Goal: Task Accomplishment & Management: Use online tool/utility

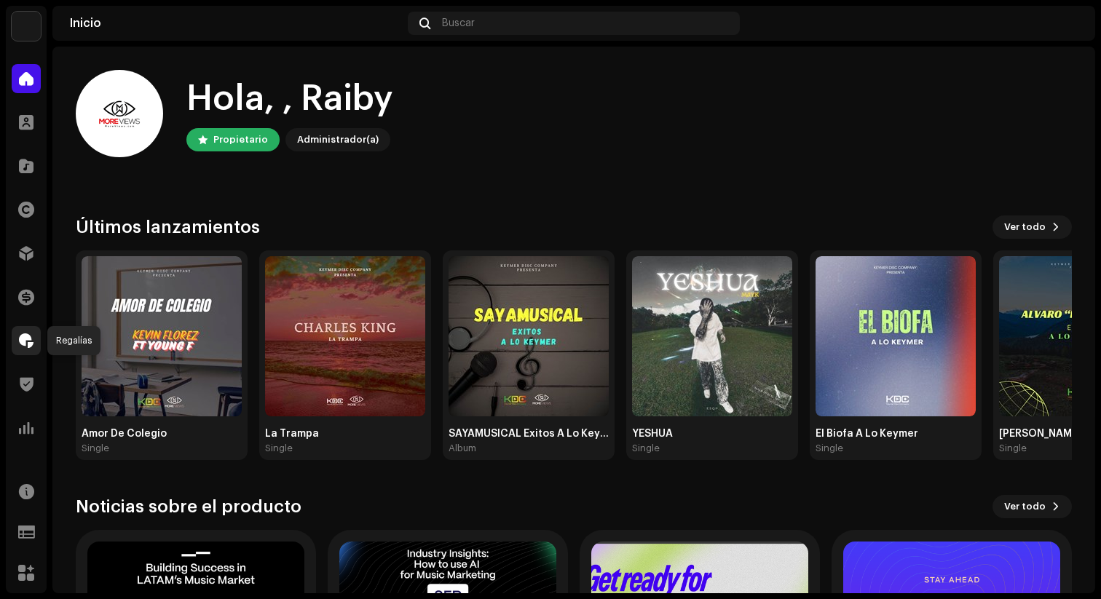
click at [30, 337] on span at bounding box center [26, 341] width 15 height 12
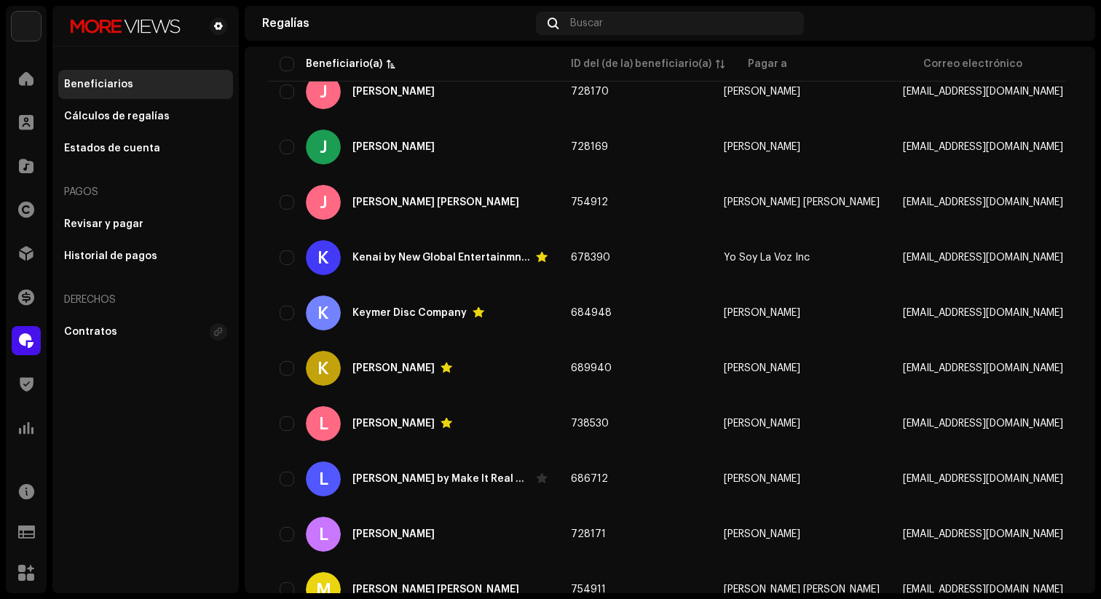
scroll to position [1059, 0]
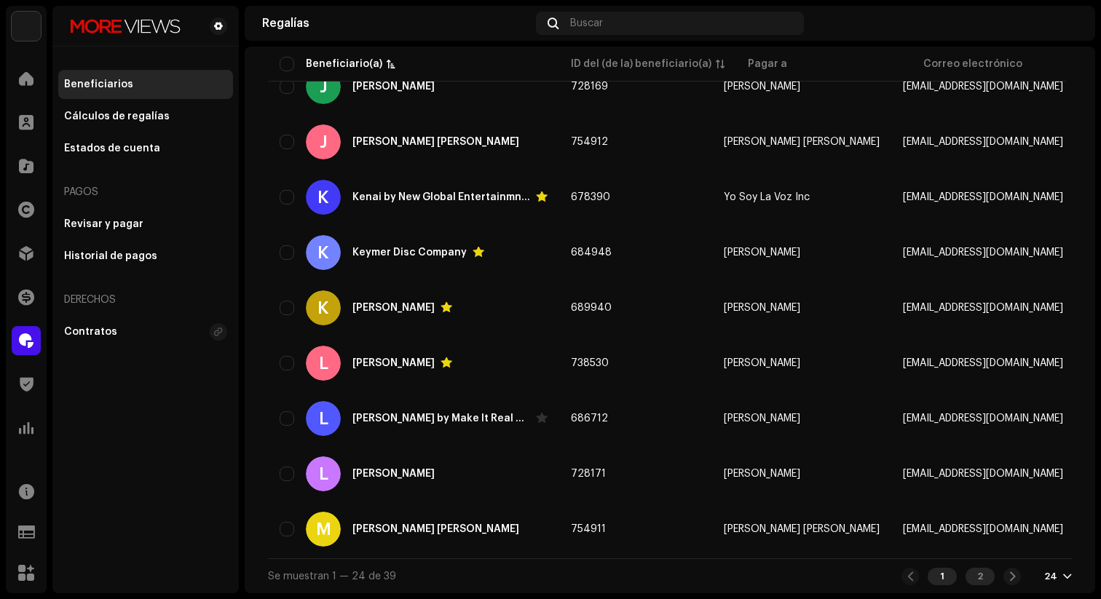
click at [970, 577] on div "2" at bounding box center [980, 576] width 29 height 17
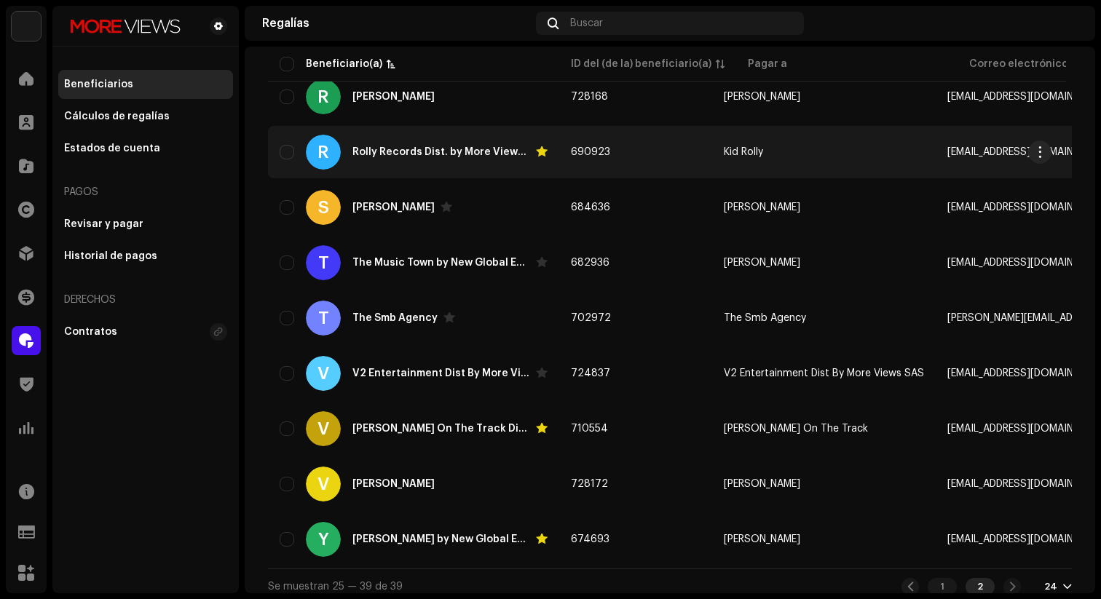
scroll to position [561, 0]
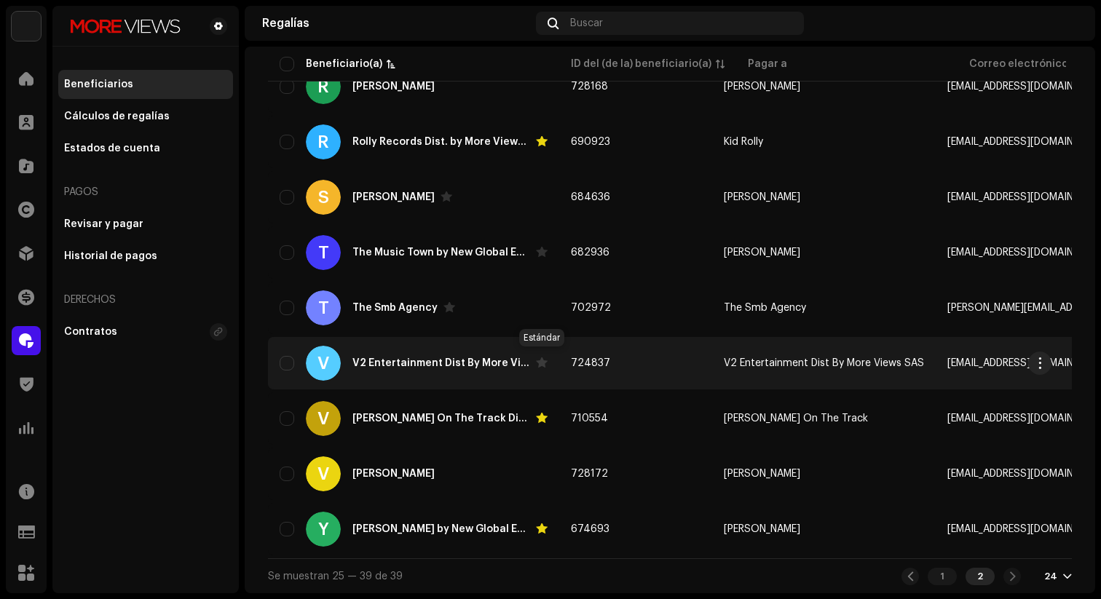
click at [545, 357] on span at bounding box center [542, 363] width 12 height 12
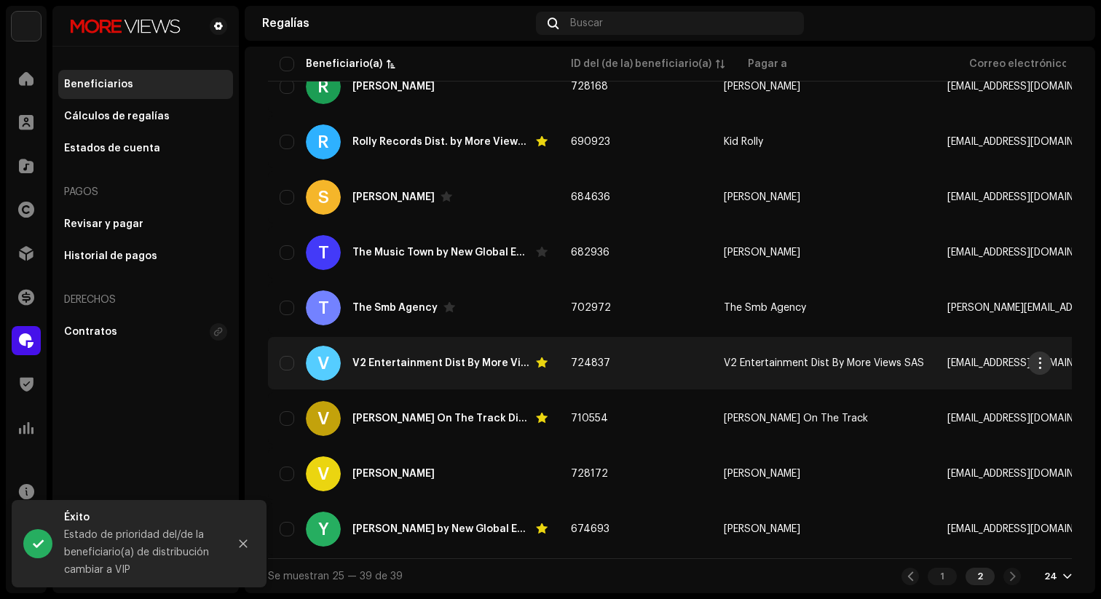
click at [1046, 355] on button "button" at bounding box center [1039, 363] width 23 height 23
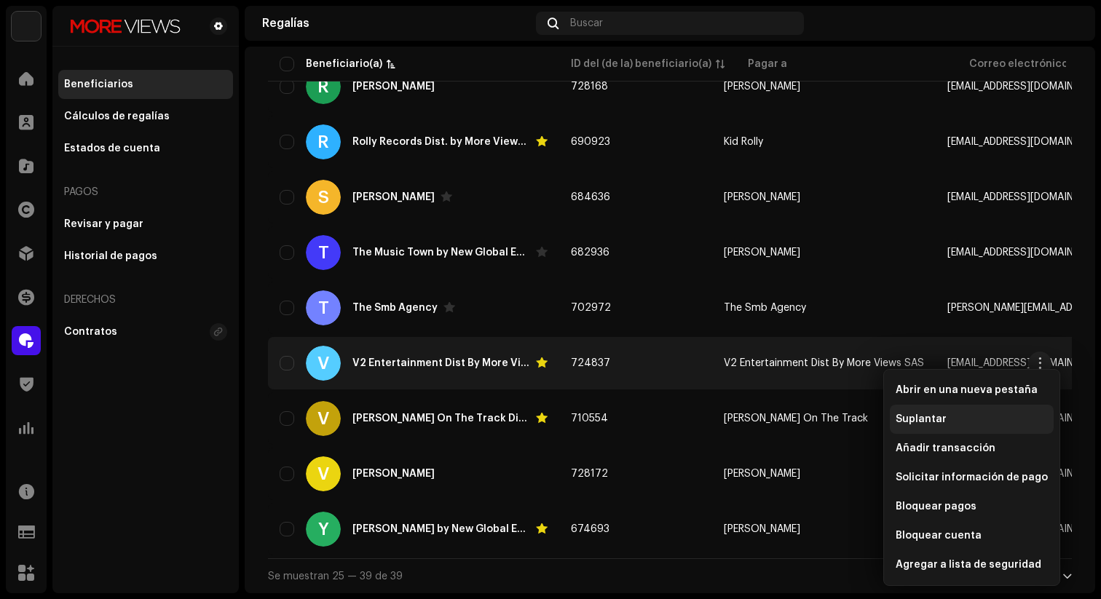
click at [974, 427] on div "Suplantar" at bounding box center [972, 419] width 164 height 29
